Goal: Entertainment & Leisure: Consume media (video, audio)

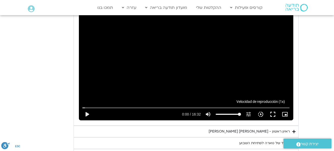
scroll to position [281, 0]
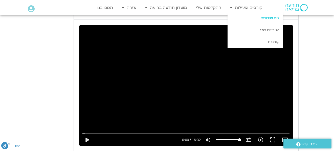
click at [260, 18] on link "לוח שידורים" at bounding box center [255, 18] width 56 height 12
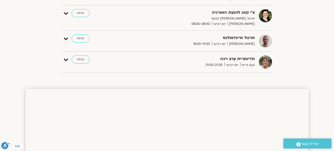
scroll to position [260, 0]
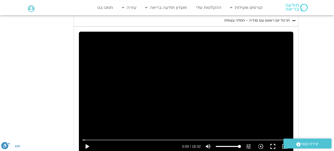
scroll to position [281, 0]
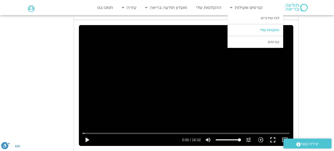
click at [249, 31] on link "התכניות שלי" at bounding box center [255, 30] width 56 height 12
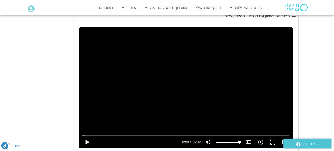
scroll to position [281, 0]
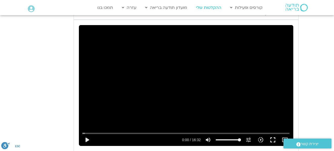
click at [208, 6] on link "ההקלטות שלי" at bounding box center [208, 8] width 30 height 10
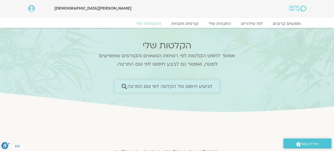
click at [204, 87] on span "לביצוע חיפוש של הקלטה לפי שם המרצה" at bounding box center [169, 85] width 85 height 5
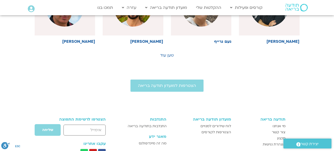
scroll to position [253, 0]
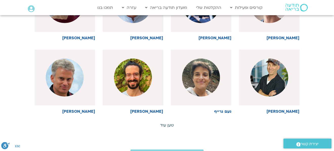
click at [168, 124] on link "טען עוד" at bounding box center [167, 125] width 14 height 6
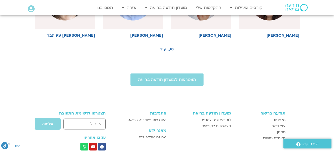
scroll to position [556, 0]
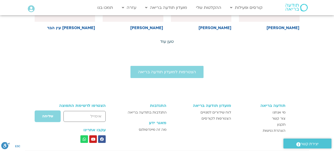
click at [165, 40] on link "טען עוד" at bounding box center [167, 42] width 14 height 6
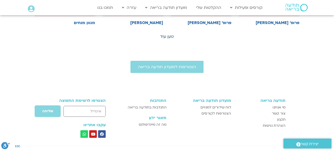
scroll to position [809, 0]
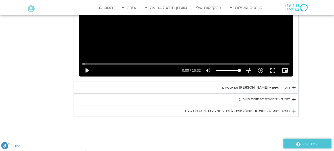
scroll to position [356, 0]
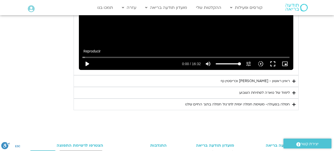
click at [87, 69] on button "play_arrow" at bounding box center [87, 64] width 12 height 12
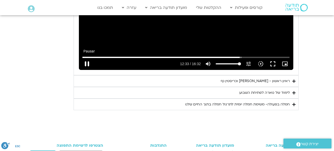
click at [88, 70] on button "pause" at bounding box center [87, 64] width 12 height 12
type input "754.180157"
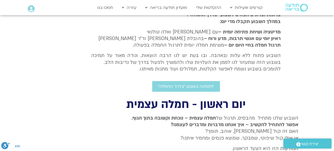
scroll to position [104, 0]
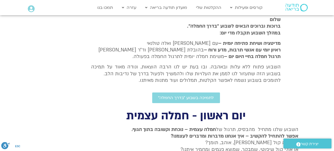
drag, startPoint x: 276, startPoint y: 0, endPoint x: 70, endPoint y: 61, distance: 215.1
click at [70, 61] on div "[PERSON_NAME] וברוכים הבאים לשבוע ״בדרך החמלה״. במהלך השבוע תקבלו מדי יום: מדיט…" at bounding box center [166, 59] width 227 height 87
